Goal: Browse casually: Explore the website without a specific task or goal

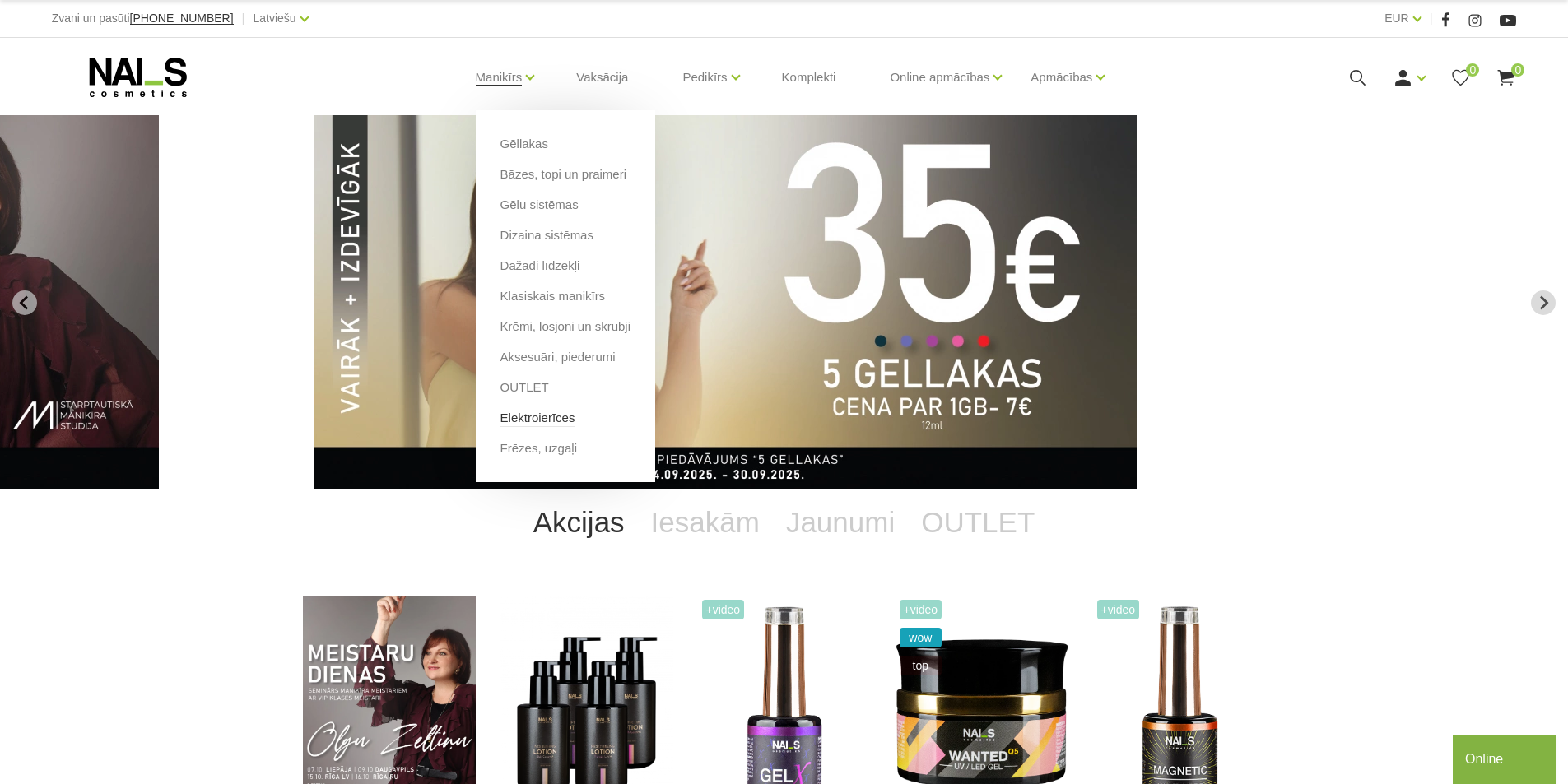
click at [548, 413] on link "Elektroierīces" at bounding box center [538, 418] width 75 height 18
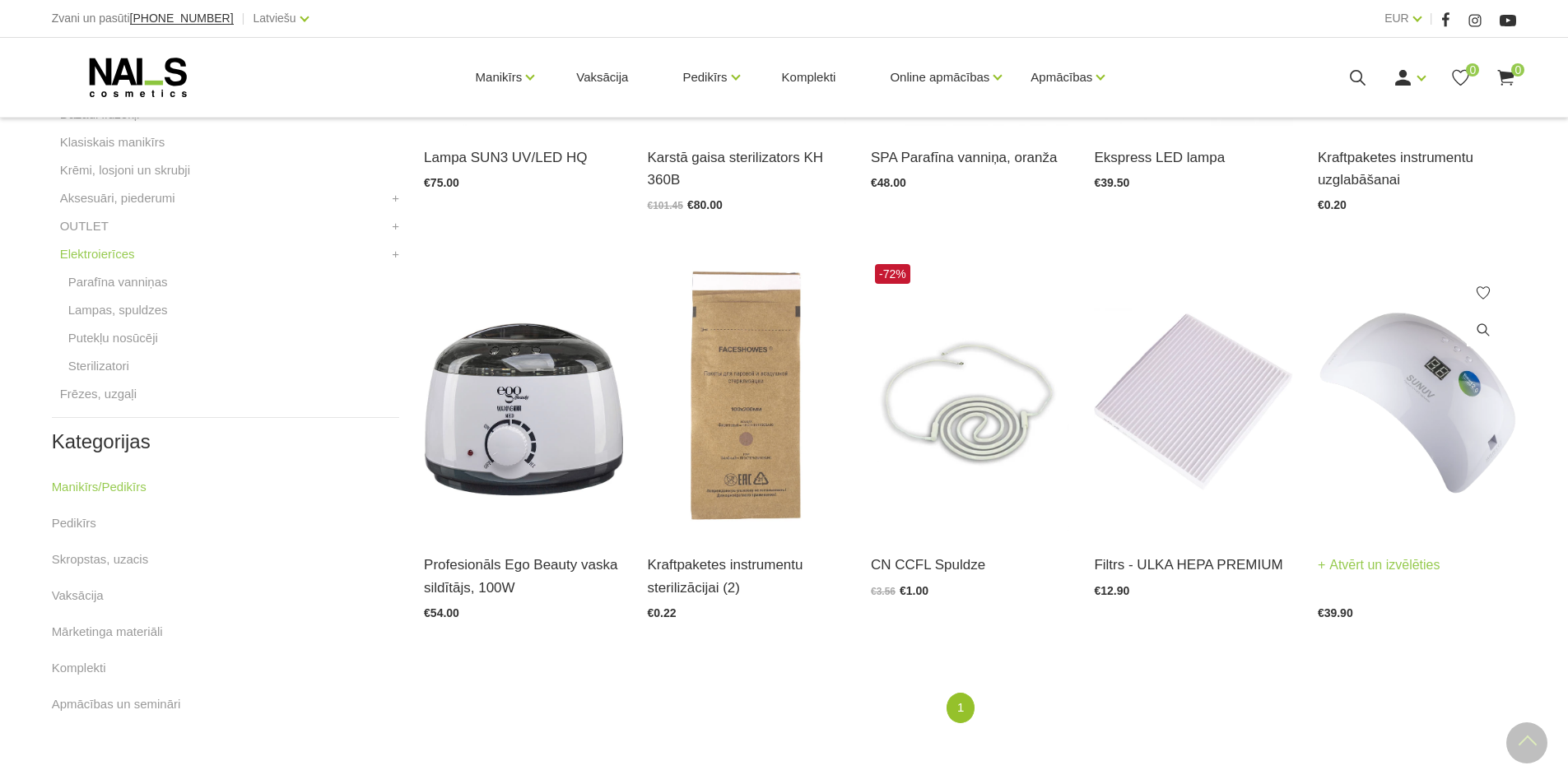
scroll to position [658, 0]
click at [1421, 411] on img at bounding box center [1417, 395] width 199 height 273
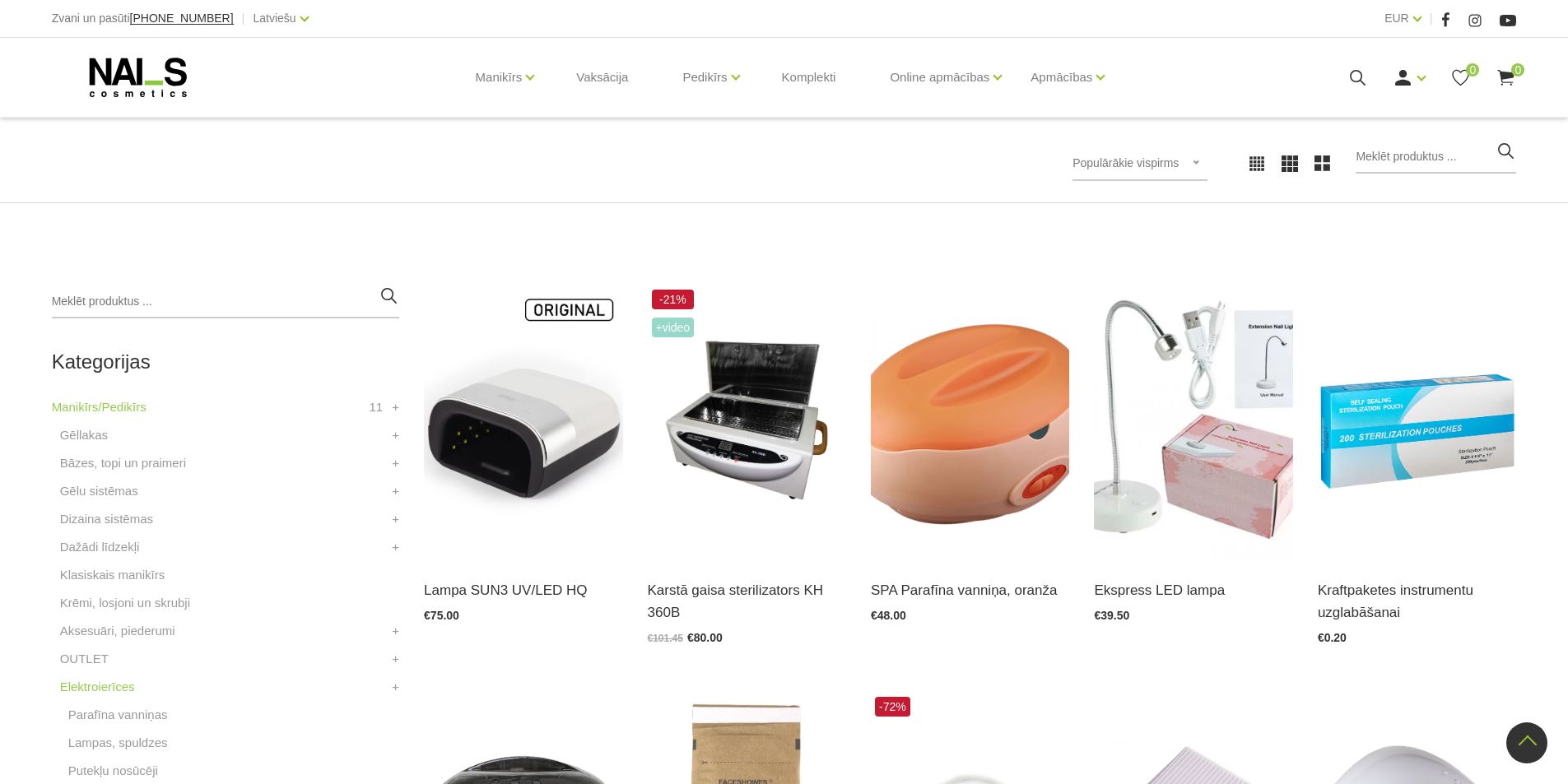
scroll to position [207, 0]
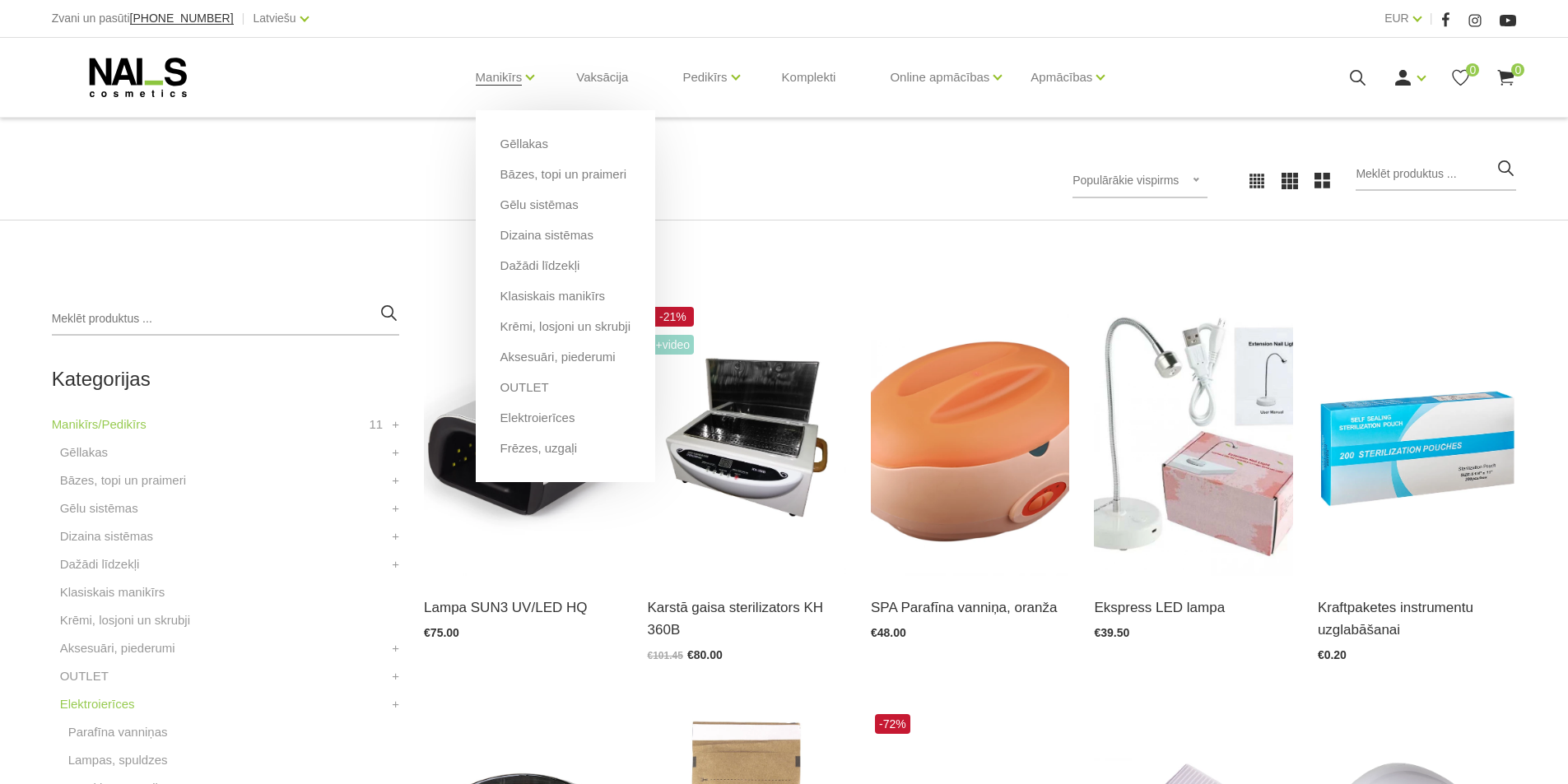
click at [514, 461] on ul "Gēllakas Bāzes, topi un praimeri Gēlu sistēmas Dizaina sistēmas Dažādi līdzekļi…" at bounding box center [565, 296] width 179 height 372
click at [517, 450] on link "Frēzes, uzgaļi" at bounding box center [539, 449] width 76 height 18
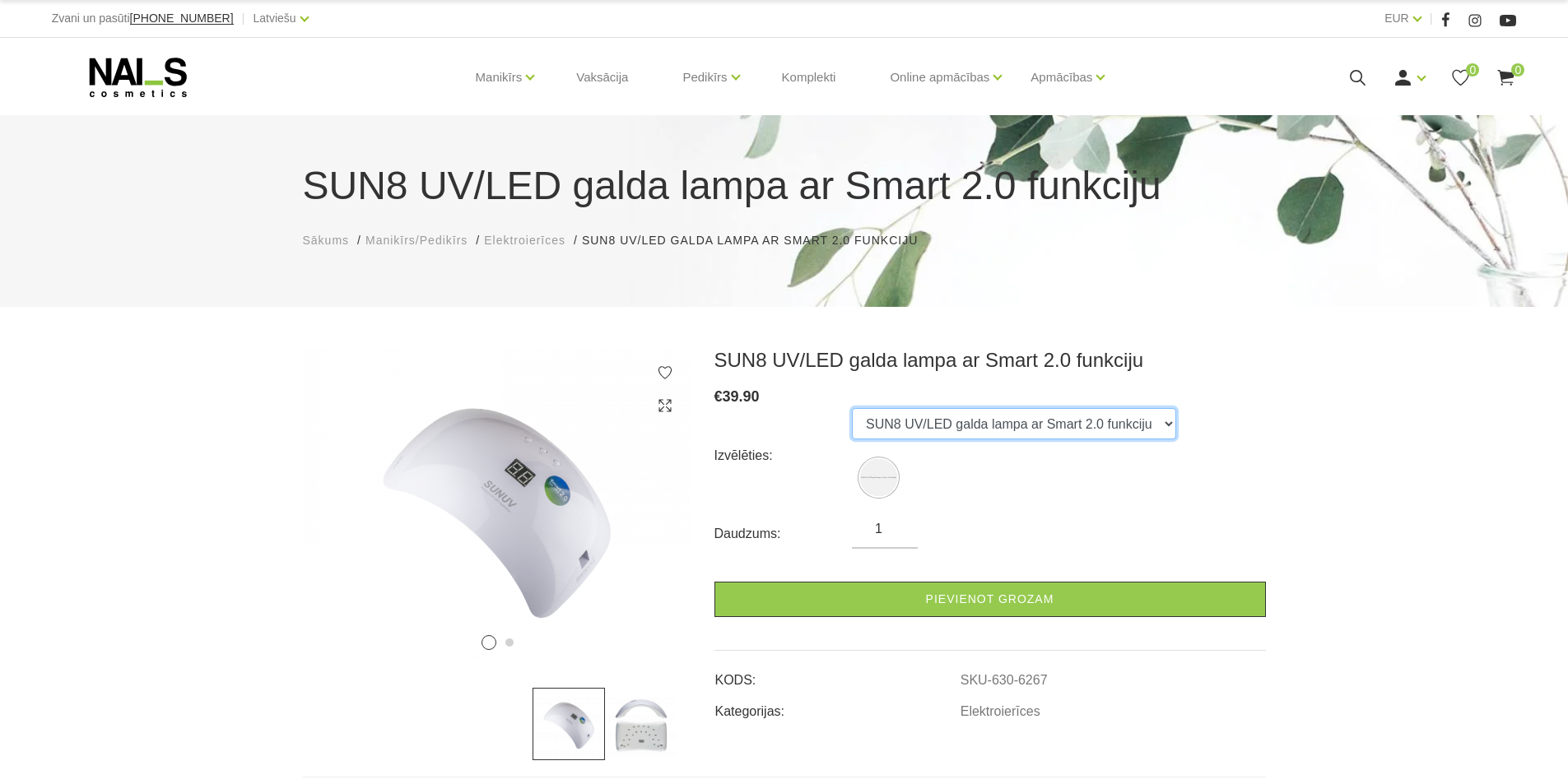
click at [1155, 429] on select "SUN8 UV/LED galda lampa ar Smart 2.0 funkciju" at bounding box center [1013, 423] width 324 height 31
click at [1213, 405] on div "€ 39.90" at bounding box center [991, 396] width 552 height 23
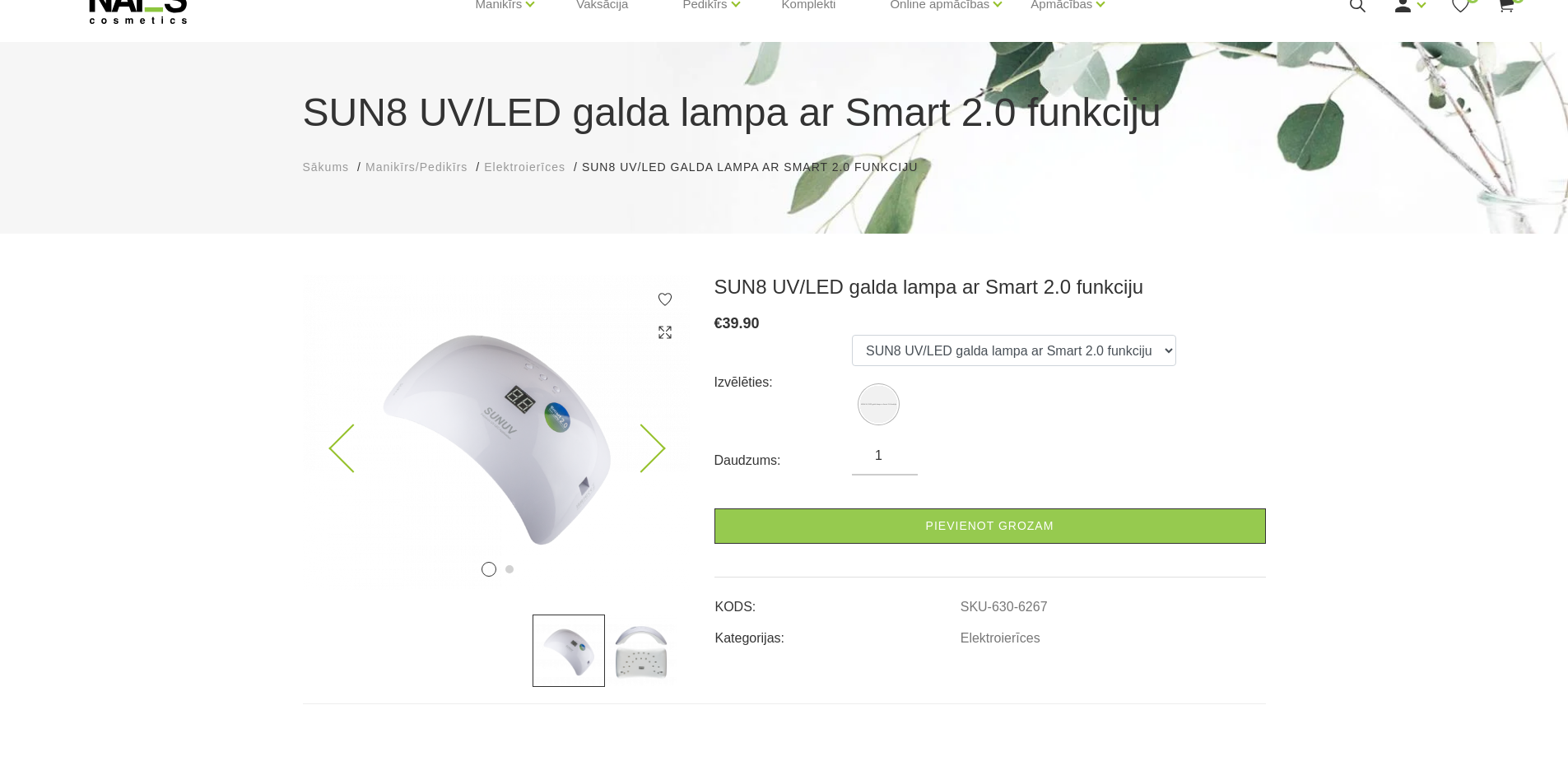
scroll to position [165, 0]
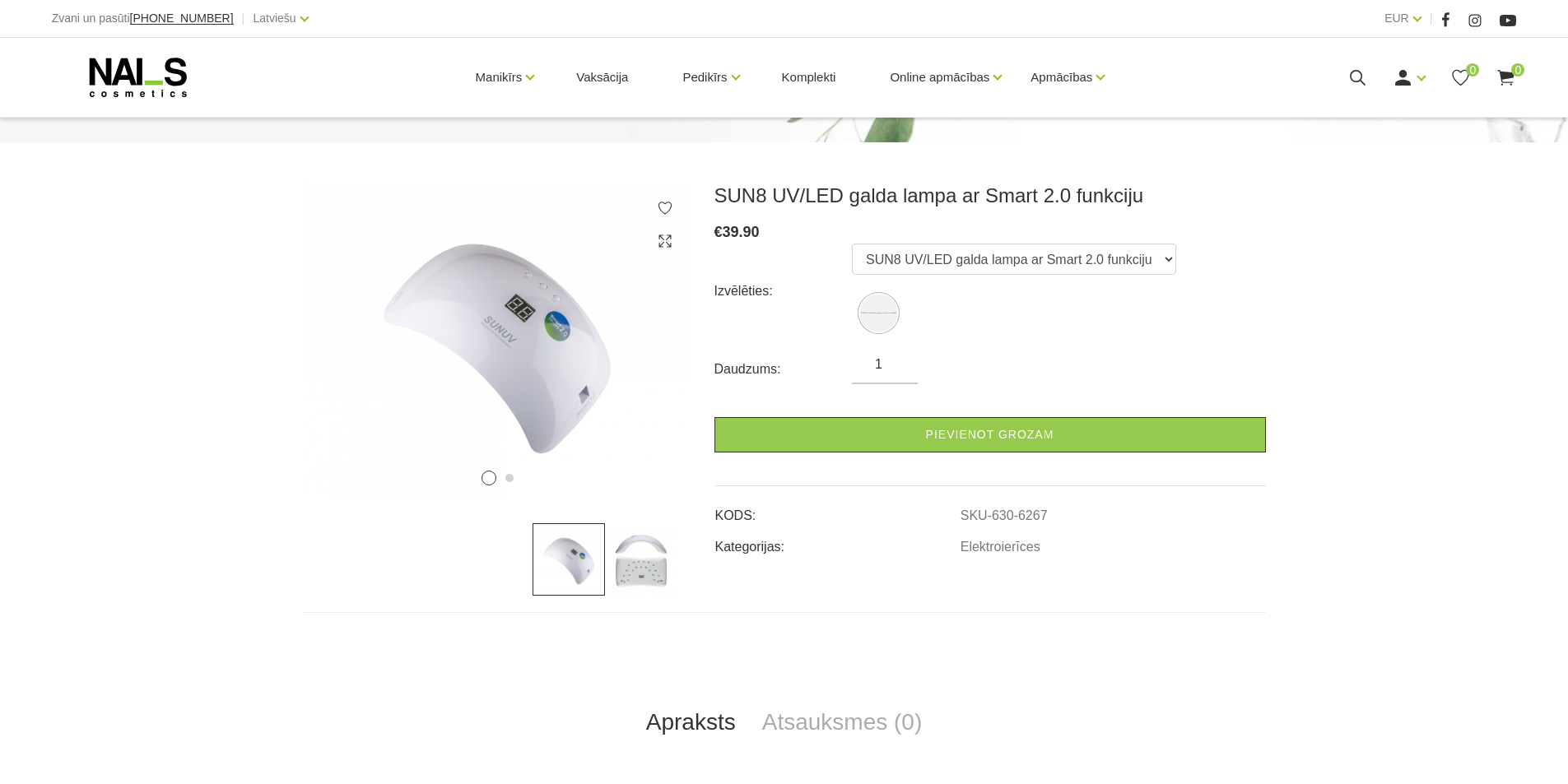
click at [629, 555] on img at bounding box center [641, 560] width 73 height 73
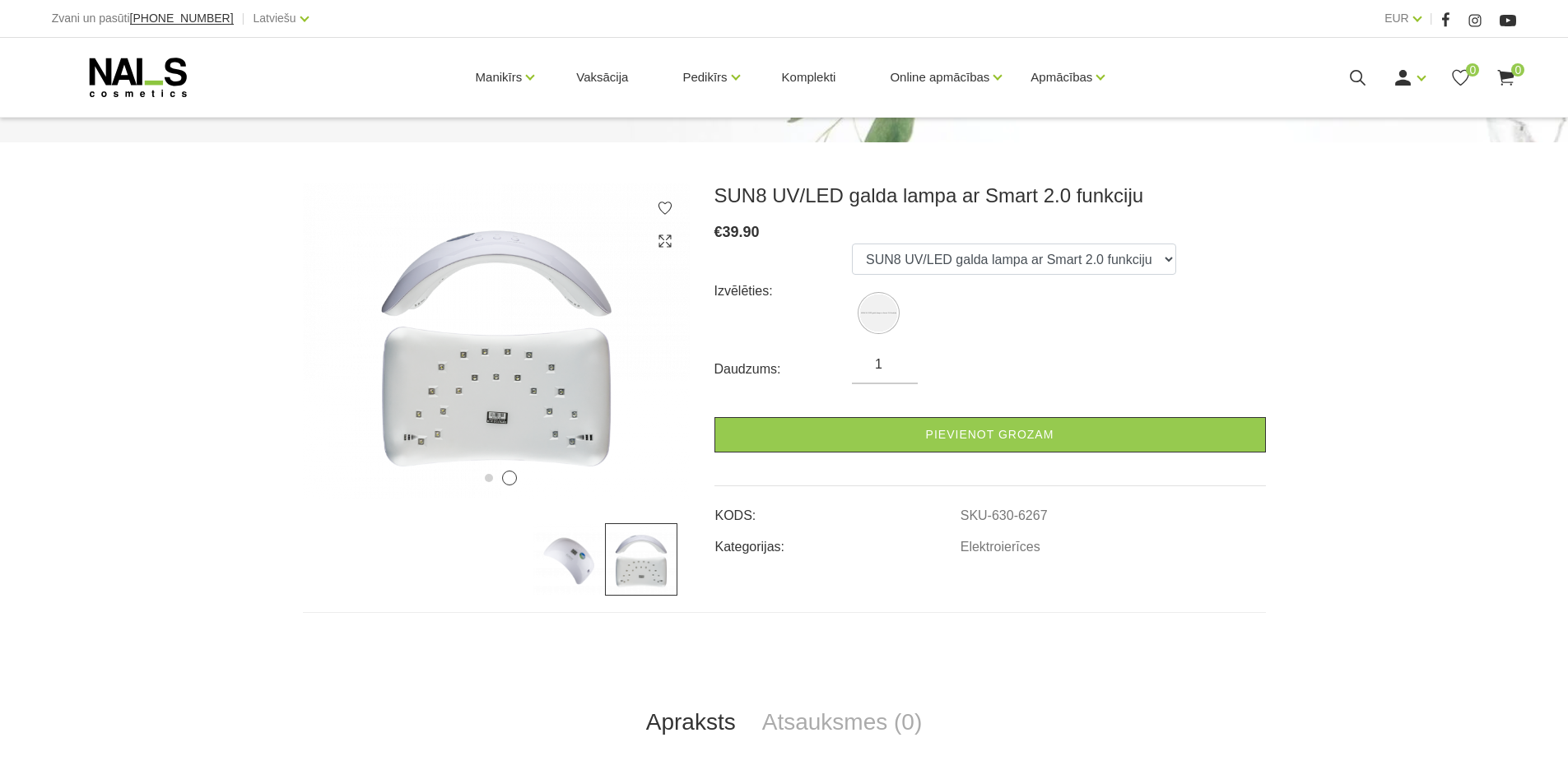
click at [572, 555] on img at bounding box center [569, 560] width 73 height 73
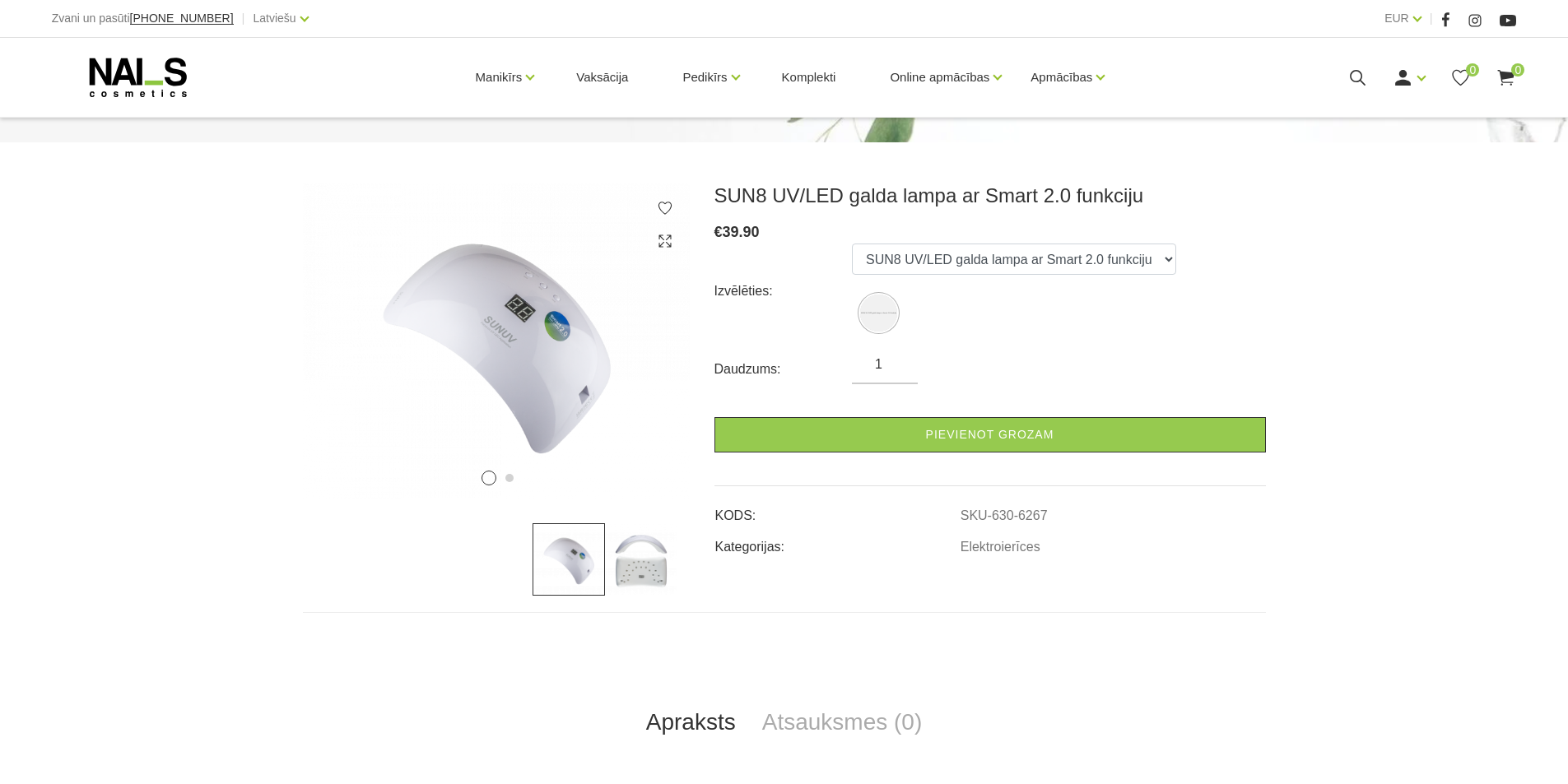
click at [647, 567] on img at bounding box center [641, 560] width 73 height 73
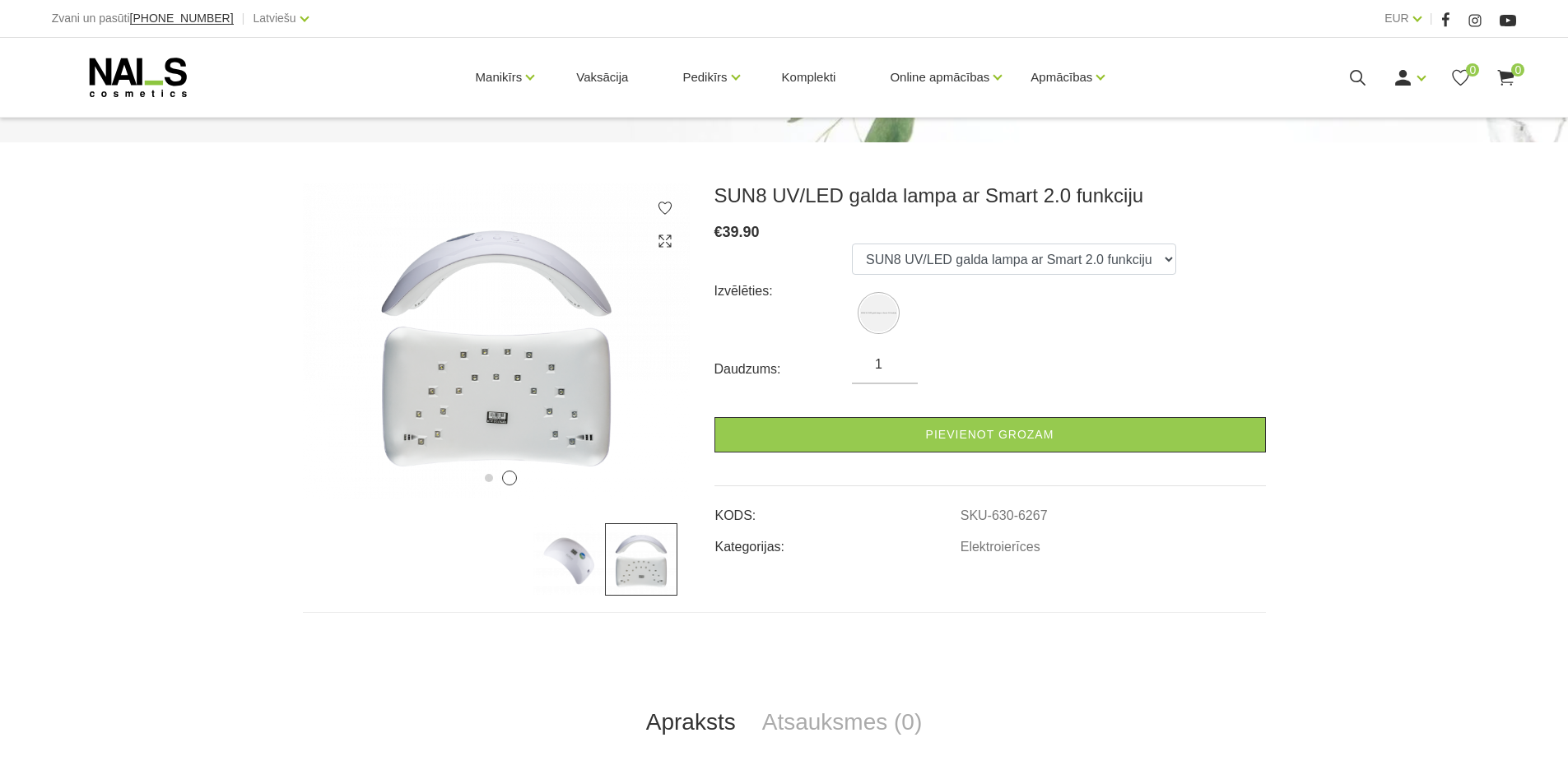
click at [588, 576] on img at bounding box center [569, 560] width 73 height 73
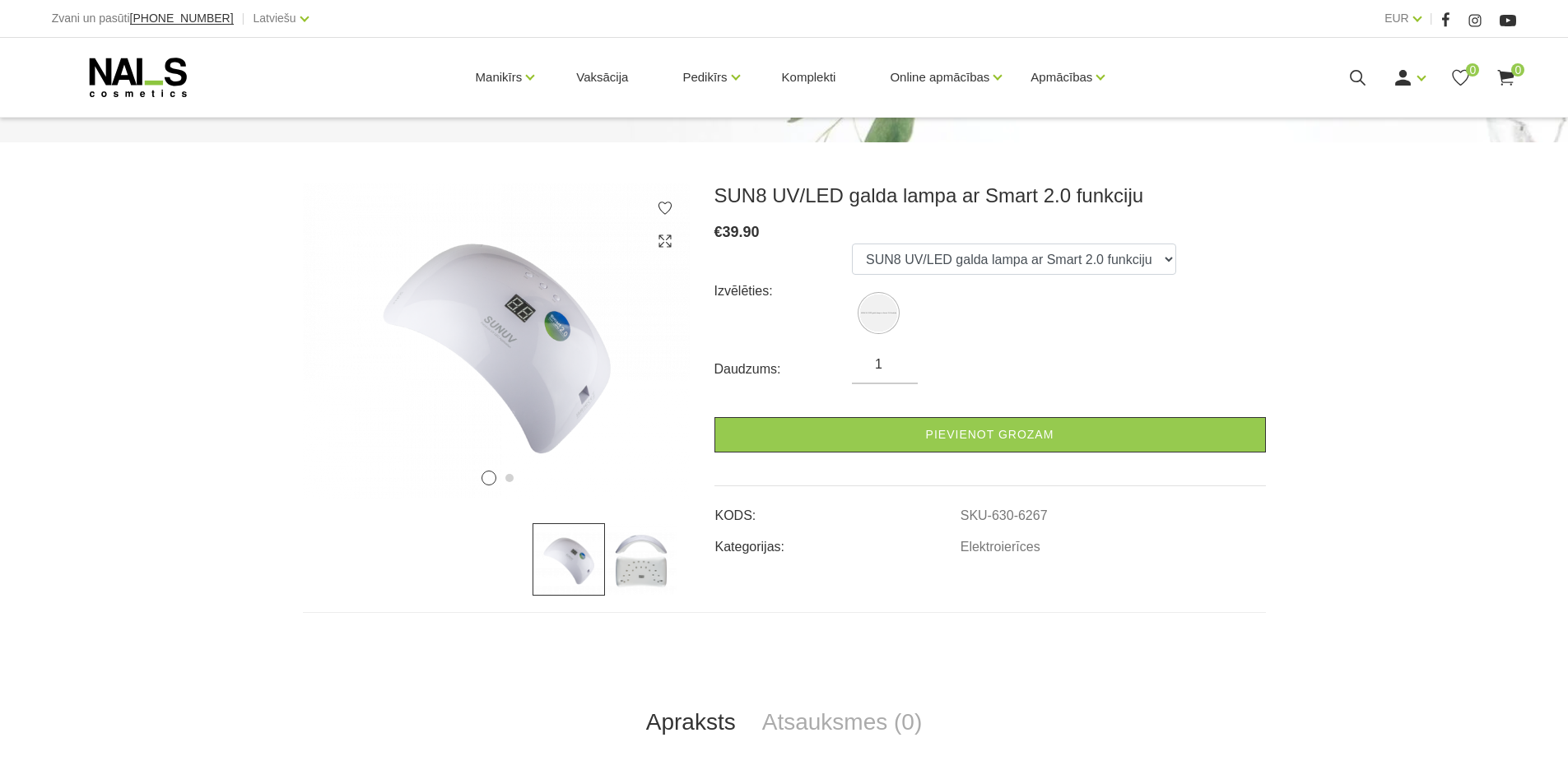
click at [619, 565] on img at bounding box center [641, 560] width 73 height 73
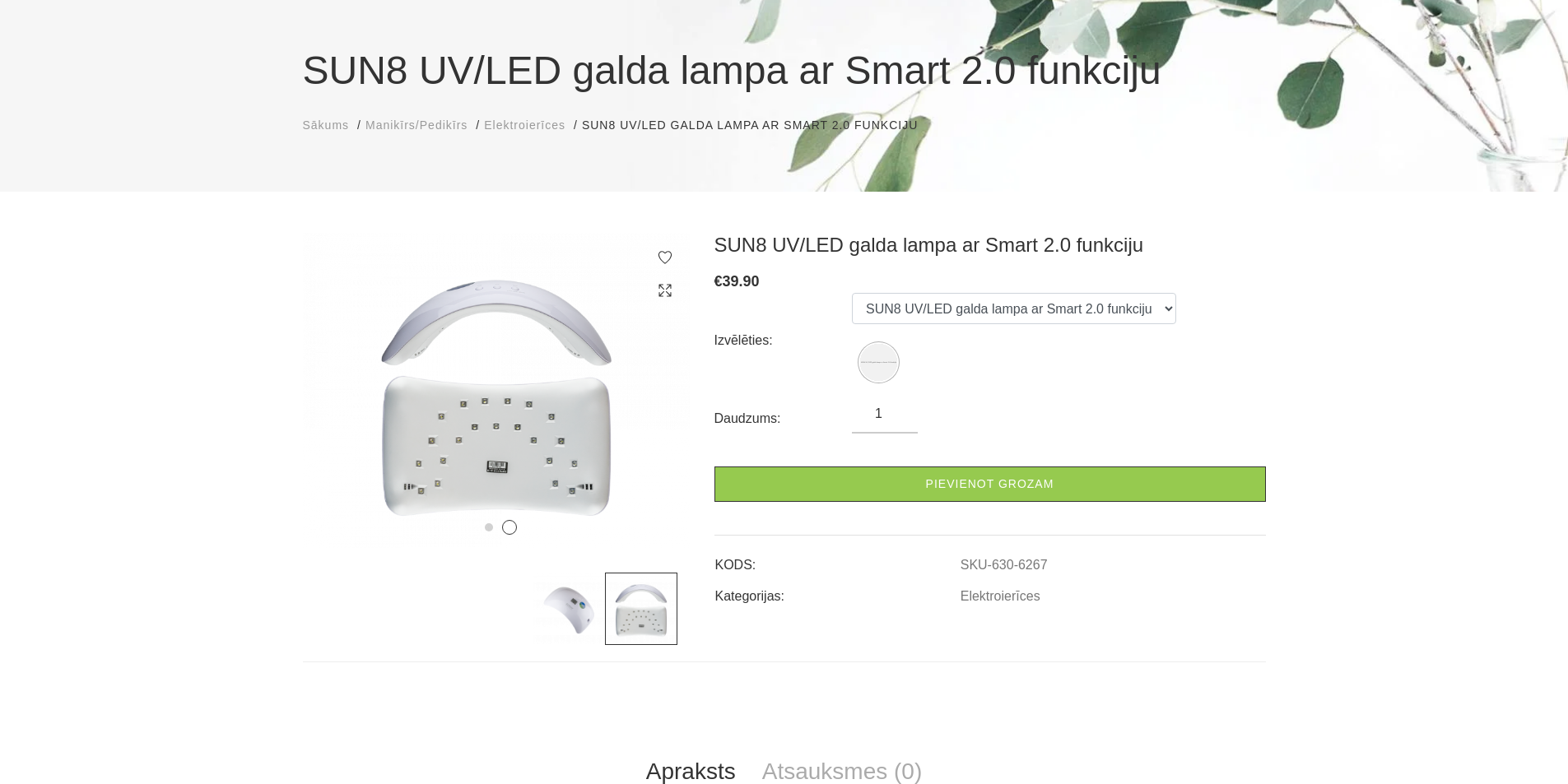
scroll to position [0, 0]
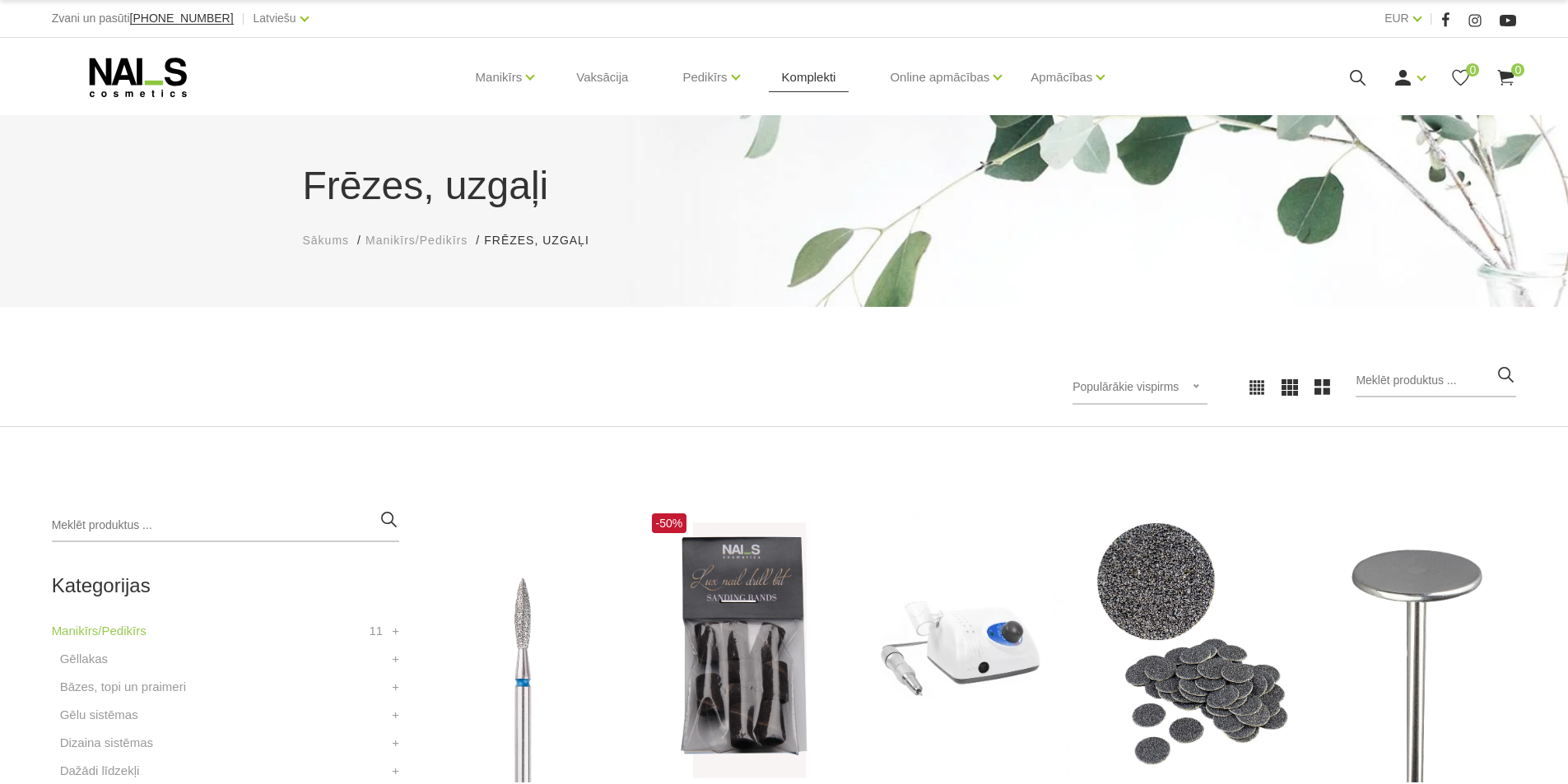
click at [815, 74] on link "Komplekti" at bounding box center [809, 77] width 81 height 79
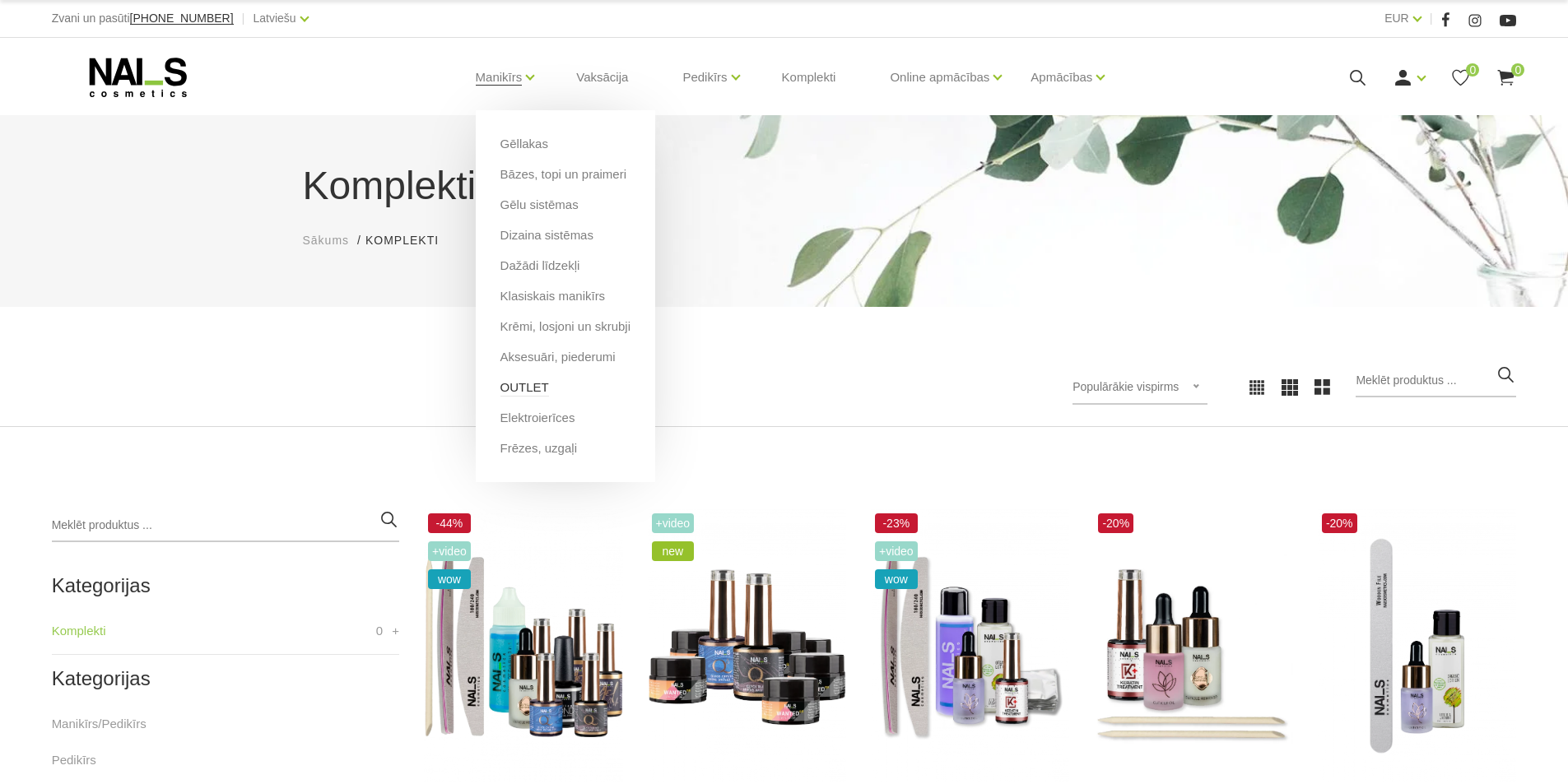
click at [522, 382] on link "OUTLET" at bounding box center [524, 388] width 48 height 18
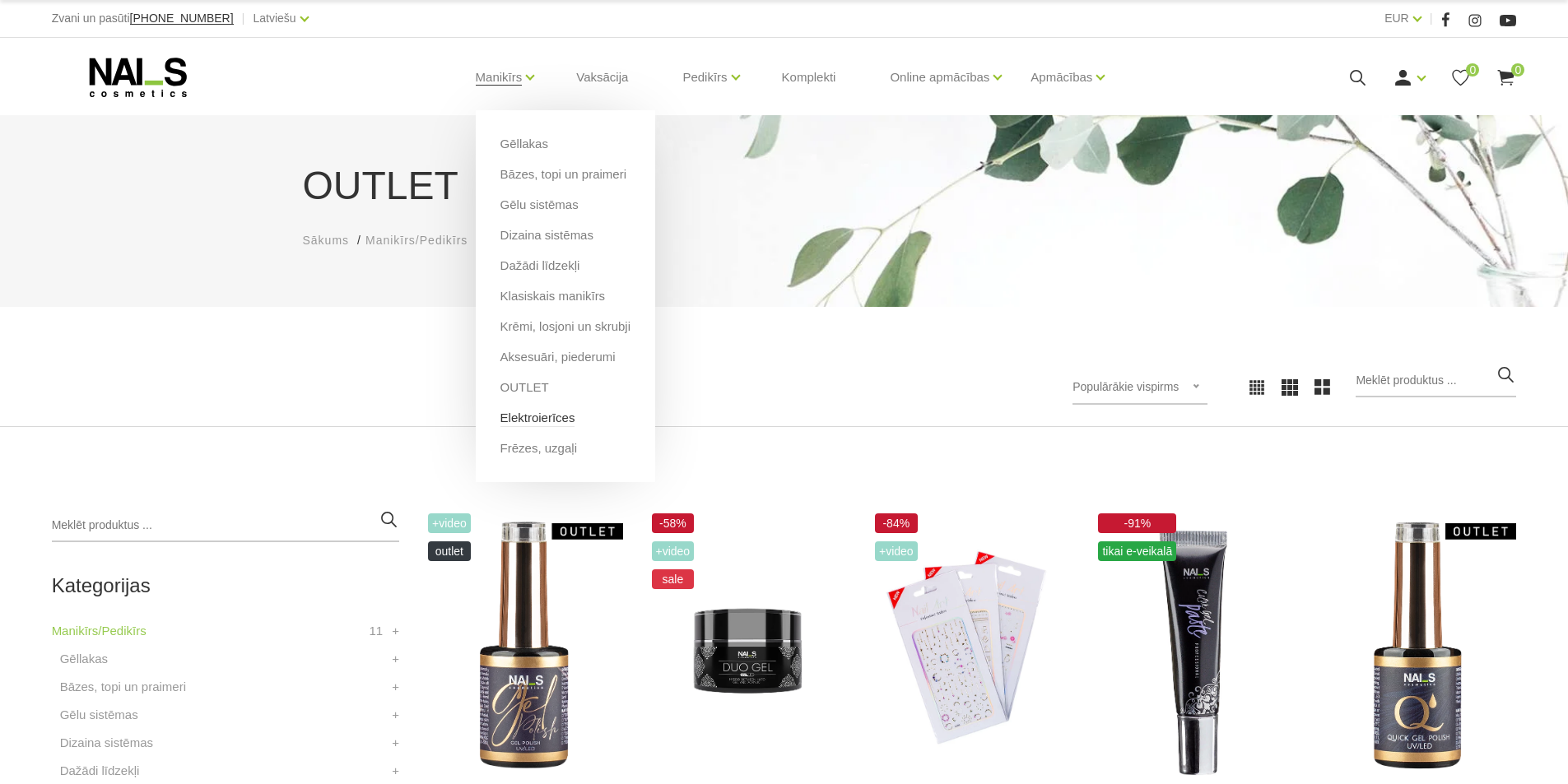
click at [539, 423] on link "Elektroierīces" at bounding box center [538, 418] width 75 height 18
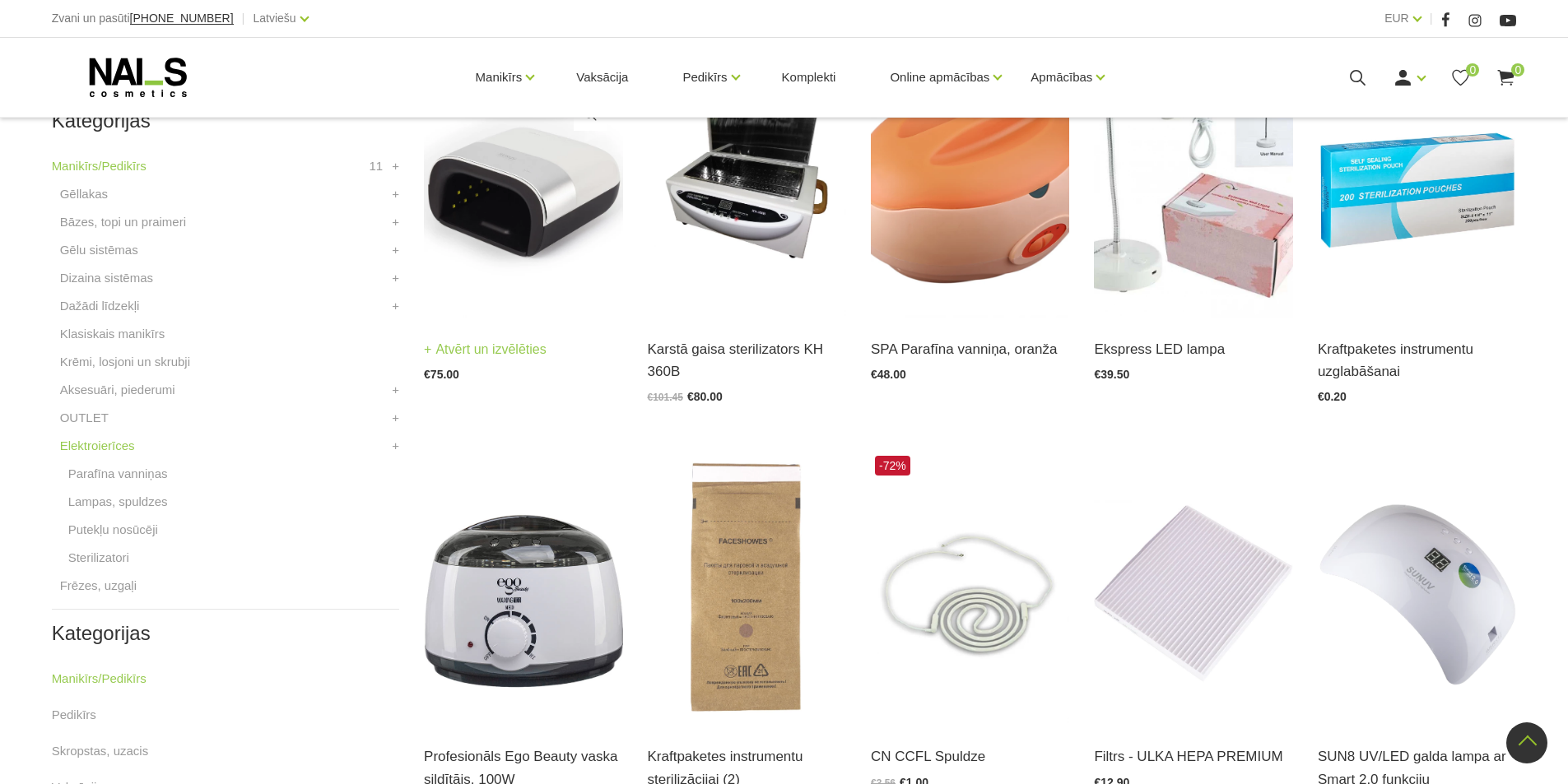
scroll to position [494, 0]
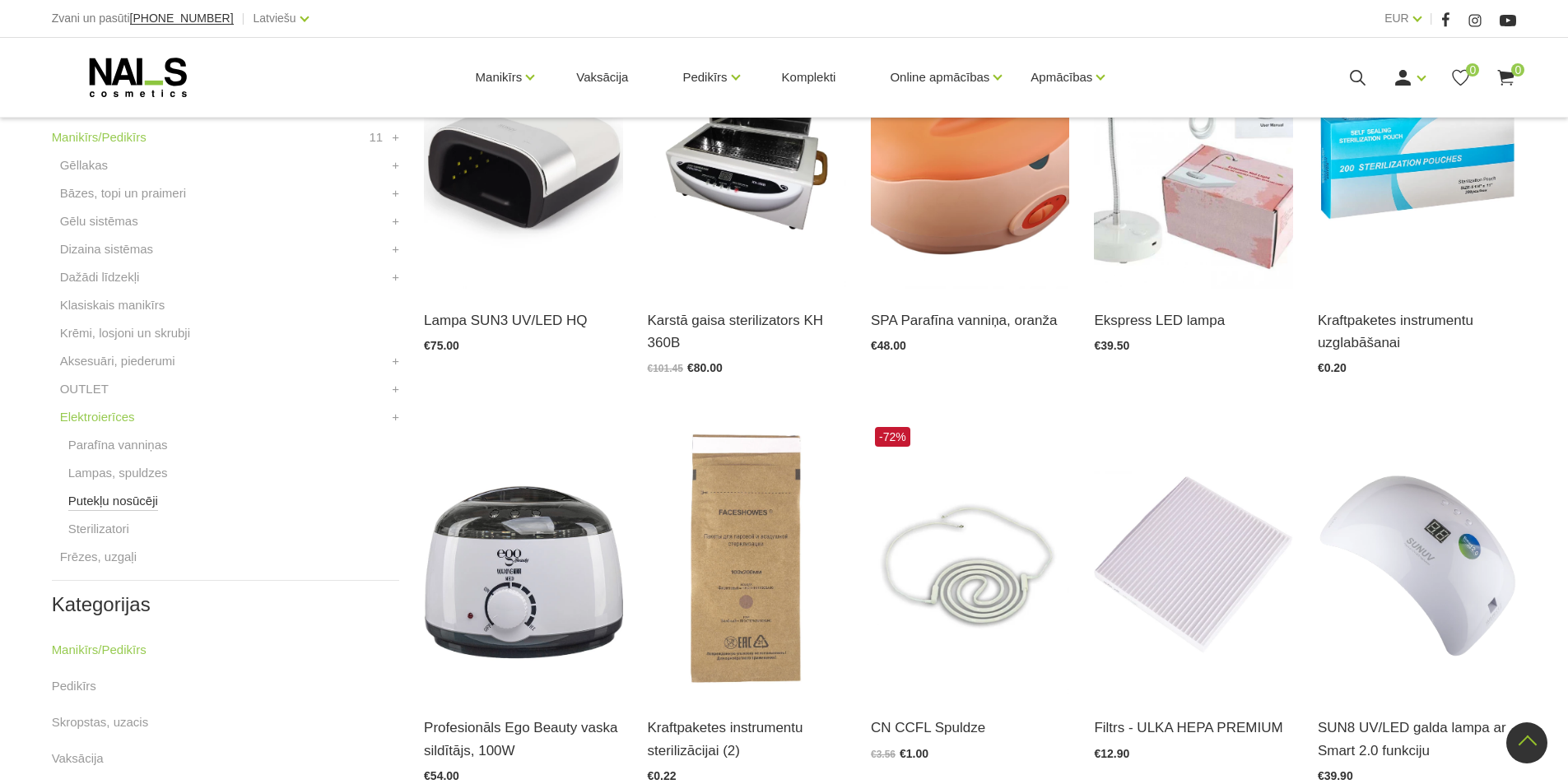
click at [132, 507] on link "Putekļu nosūcēji" at bounding box center [113, 502] width 90 height 20
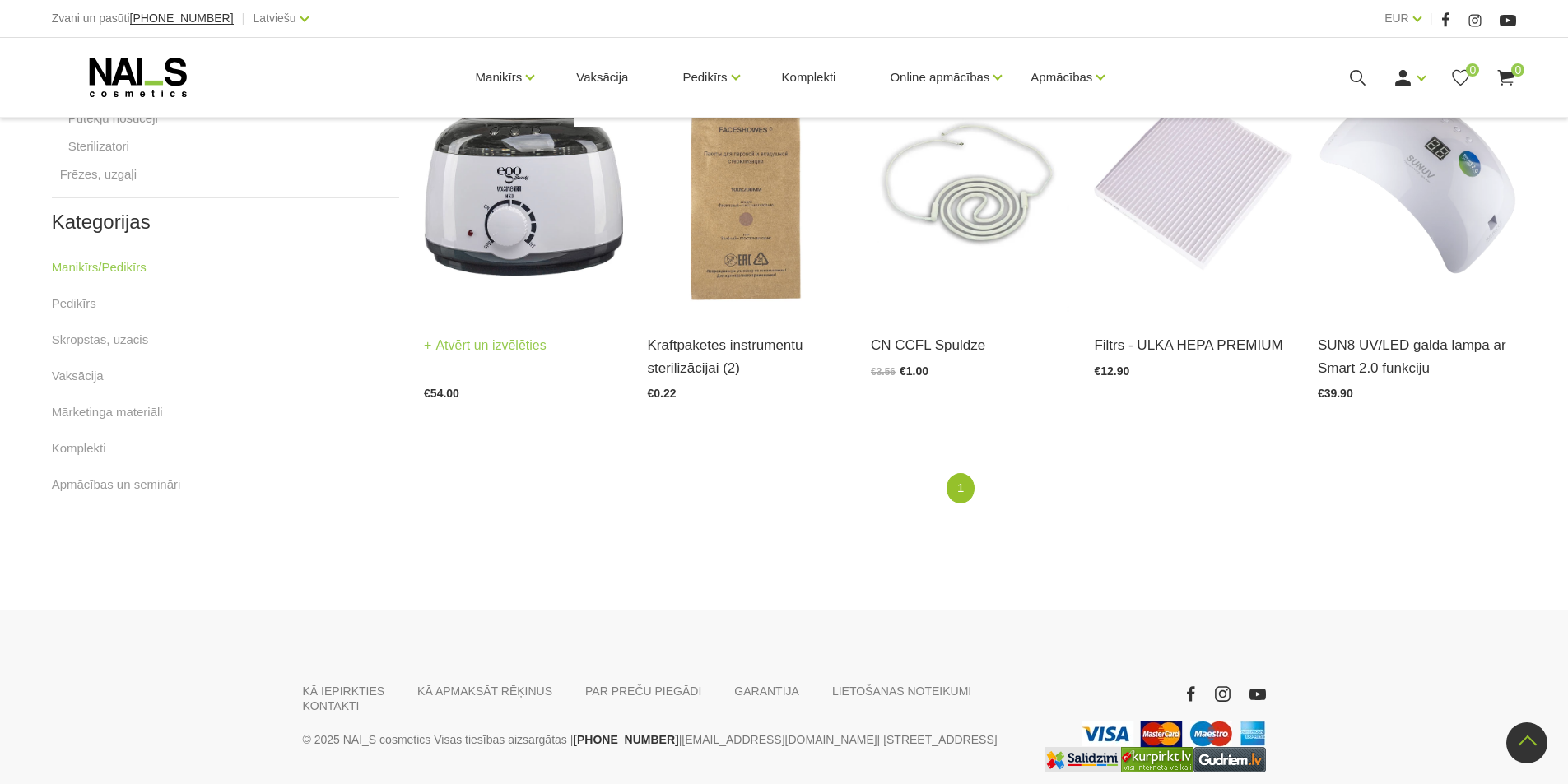
scroll to position [947, 0]
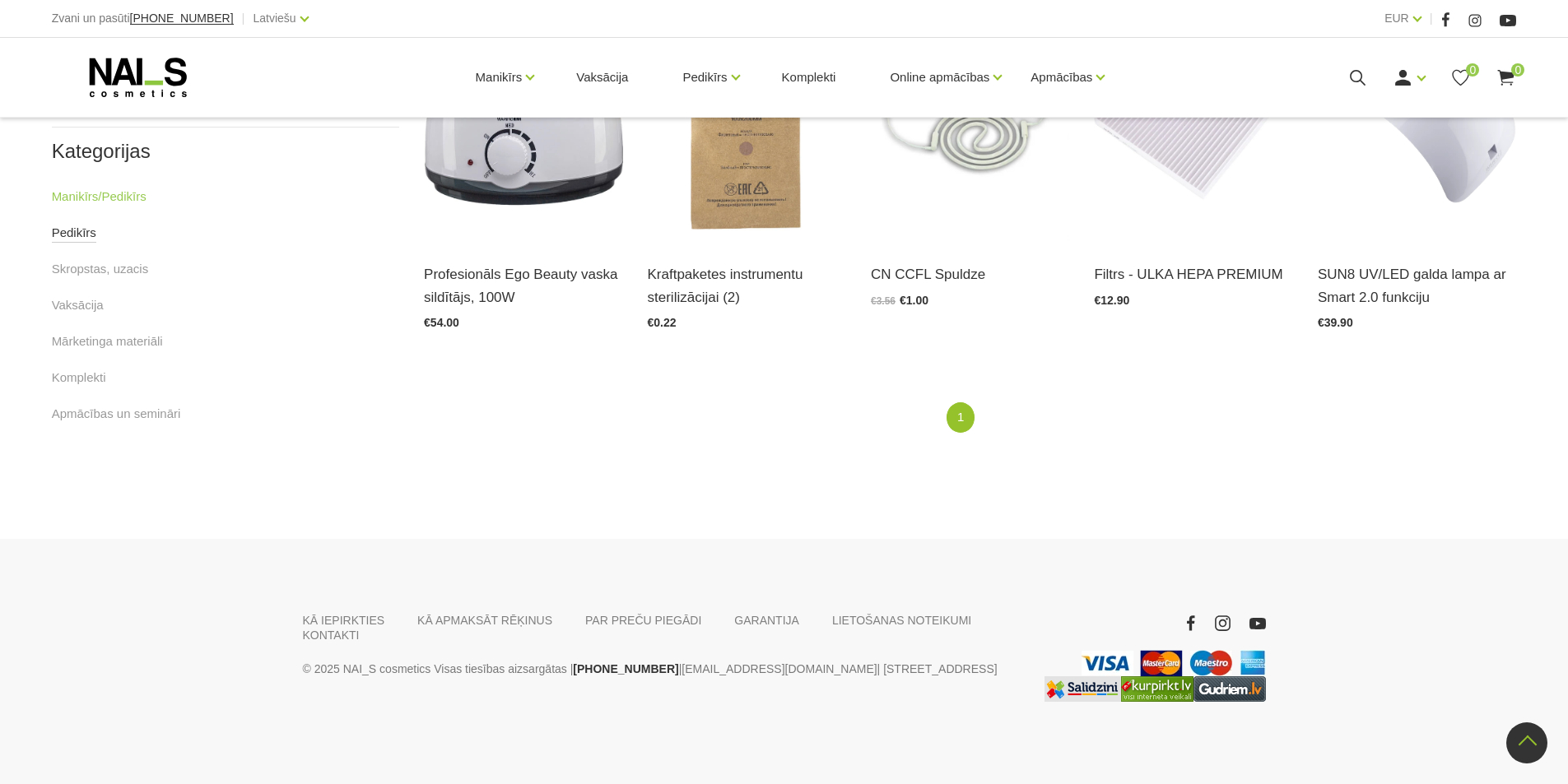
click at [81, 227] on link "Pedikīrs" at bounding box center [74, 233] width 45 height 20
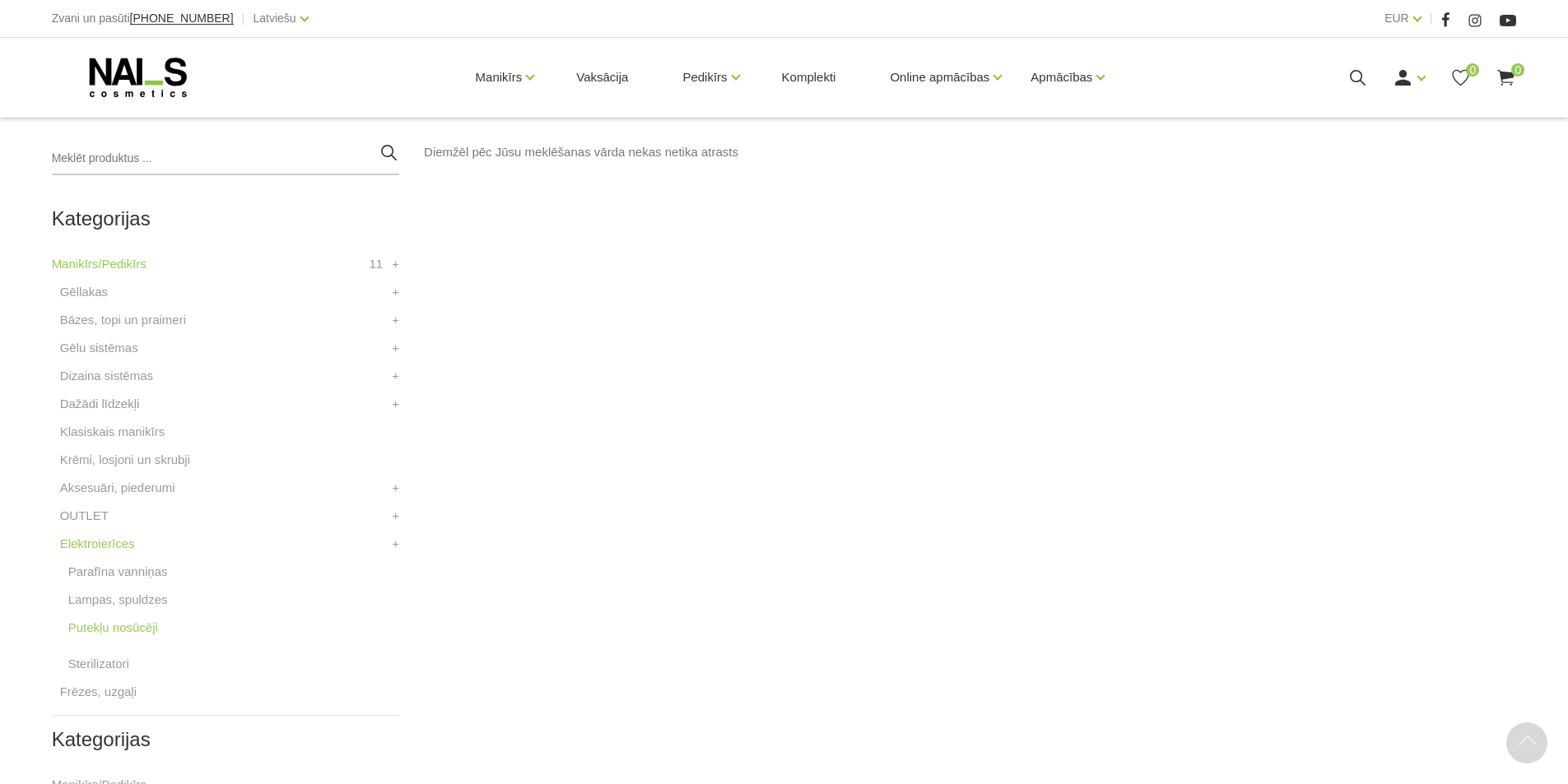
scroll to position [412, 0]
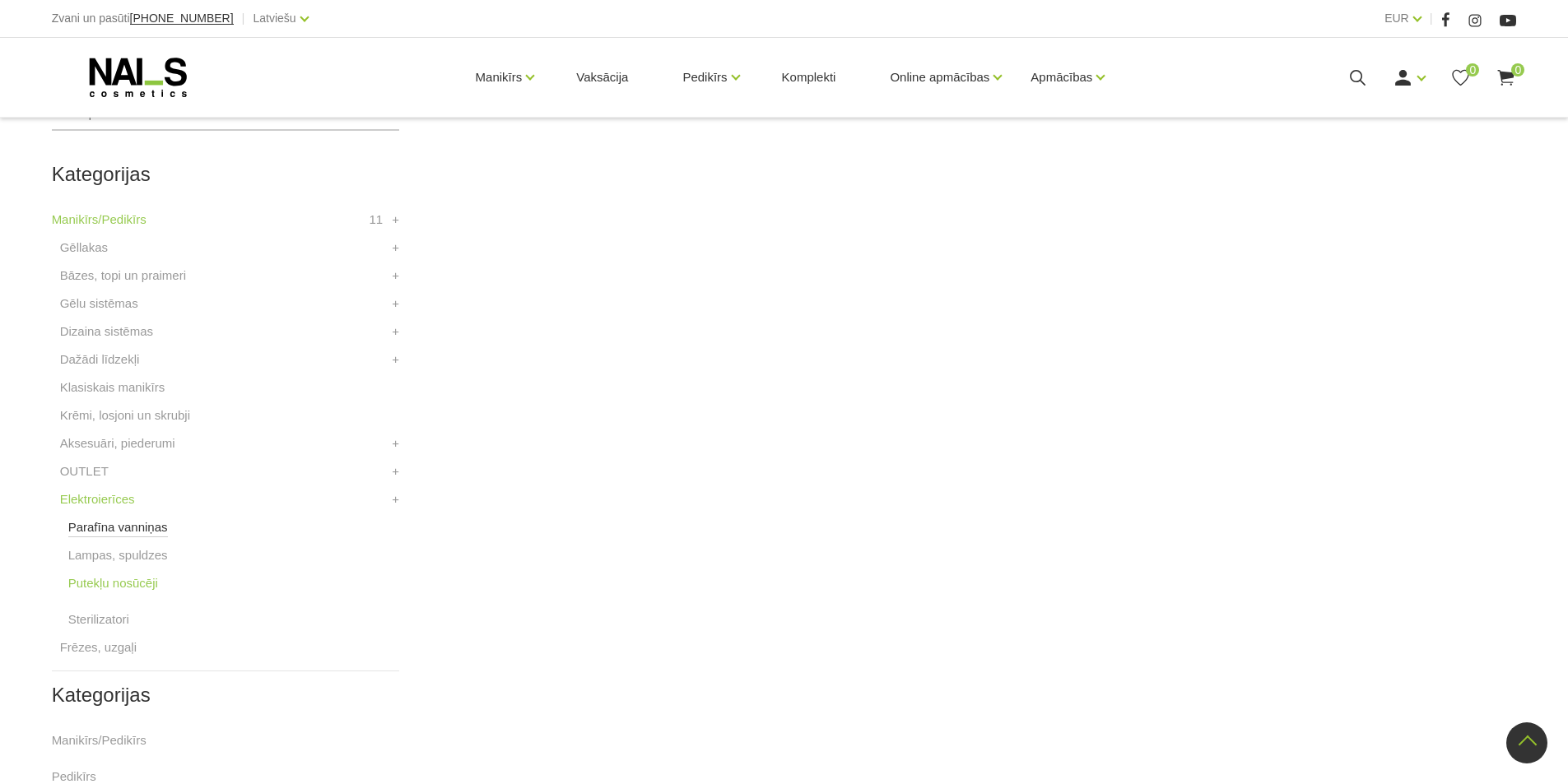
click at [127, 535] on link "Parafīna vanniņas" at bounding box center [117, 528] width 99 height 20
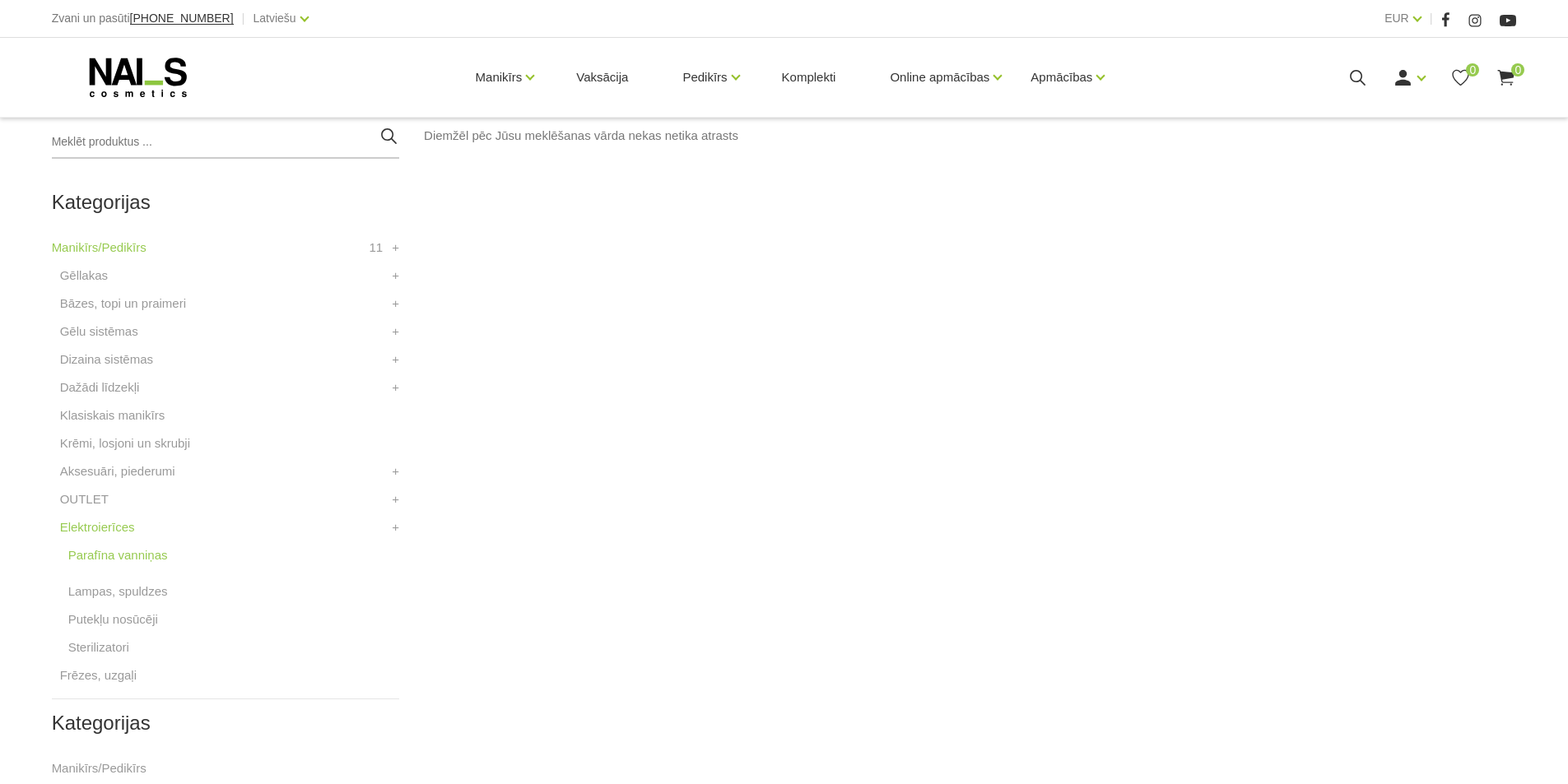
scroll to position [412, 0]
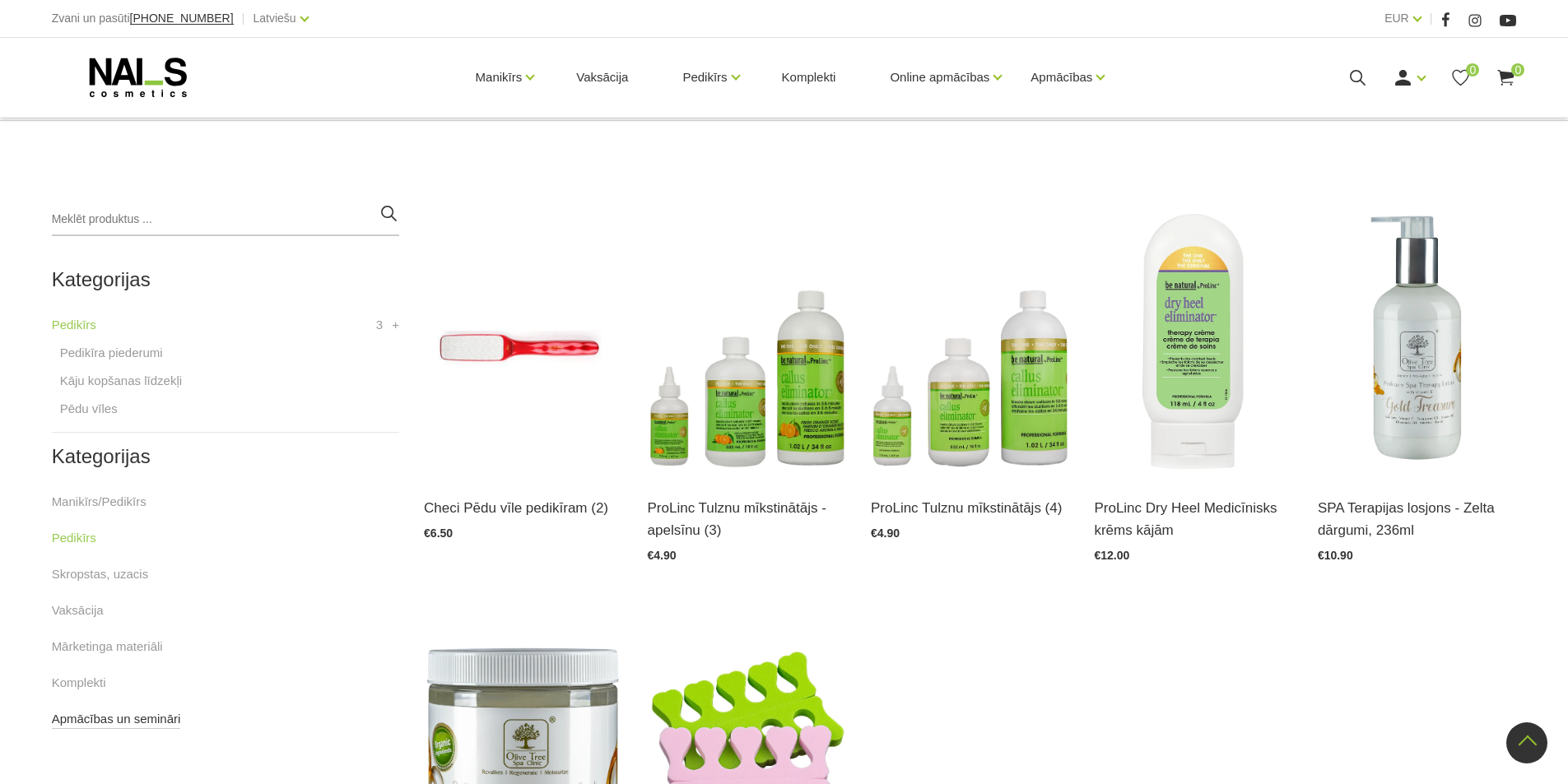
scroll to position [247, 0]
